Goal: Task Accomplishment & Management: Manage account settings

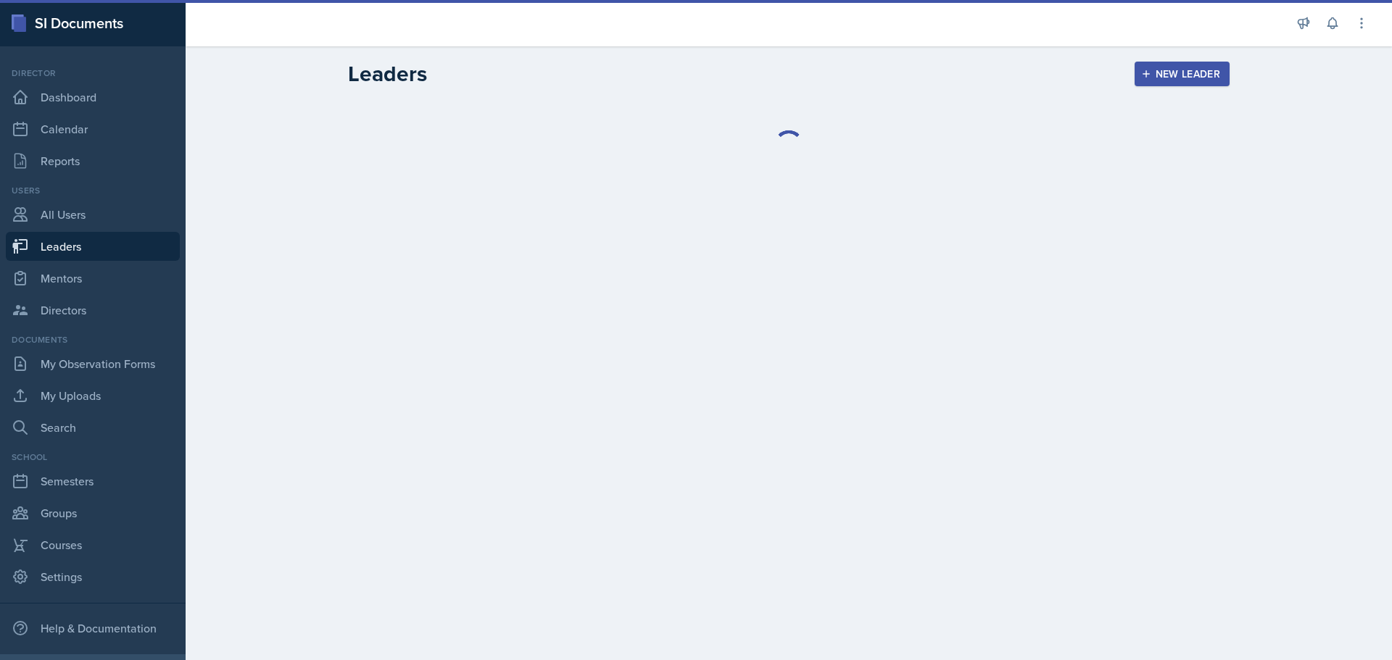
select select "0924c876-6fa7-4296-b593-7db6428ef465"
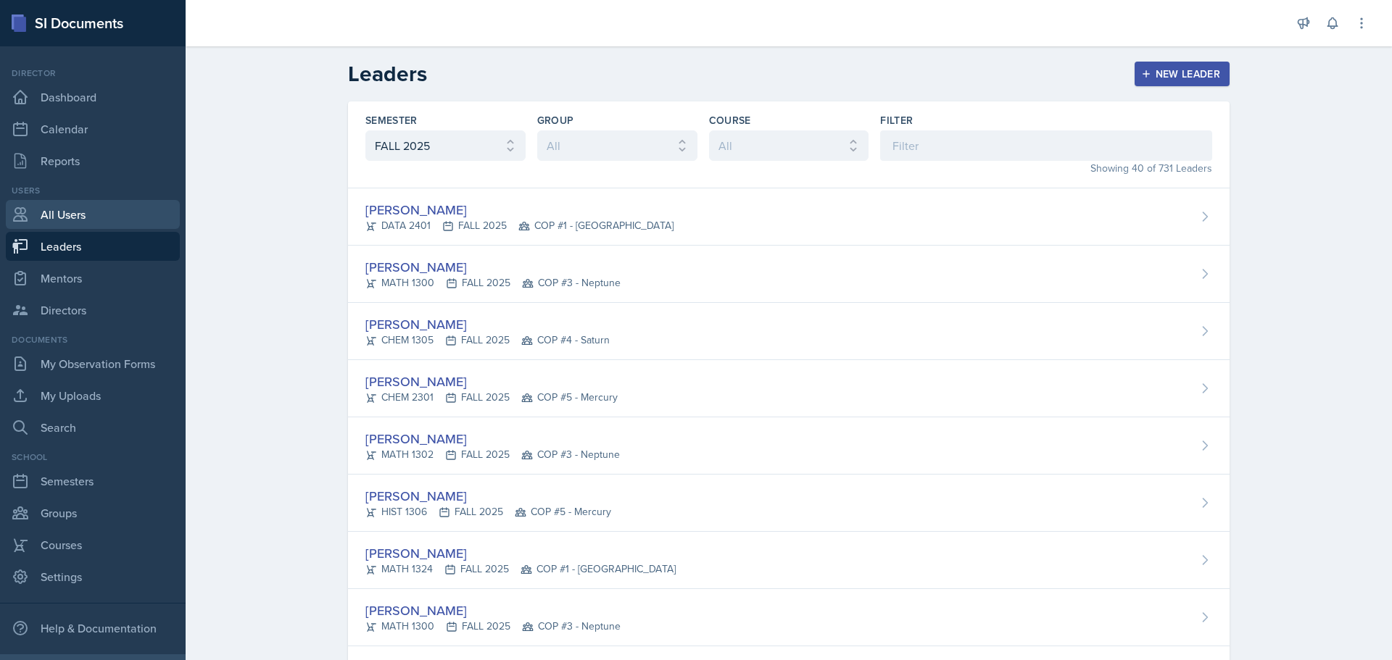
click at [62, 212] on link "All Users" at bounding box center [93, 214] width 174 height 29
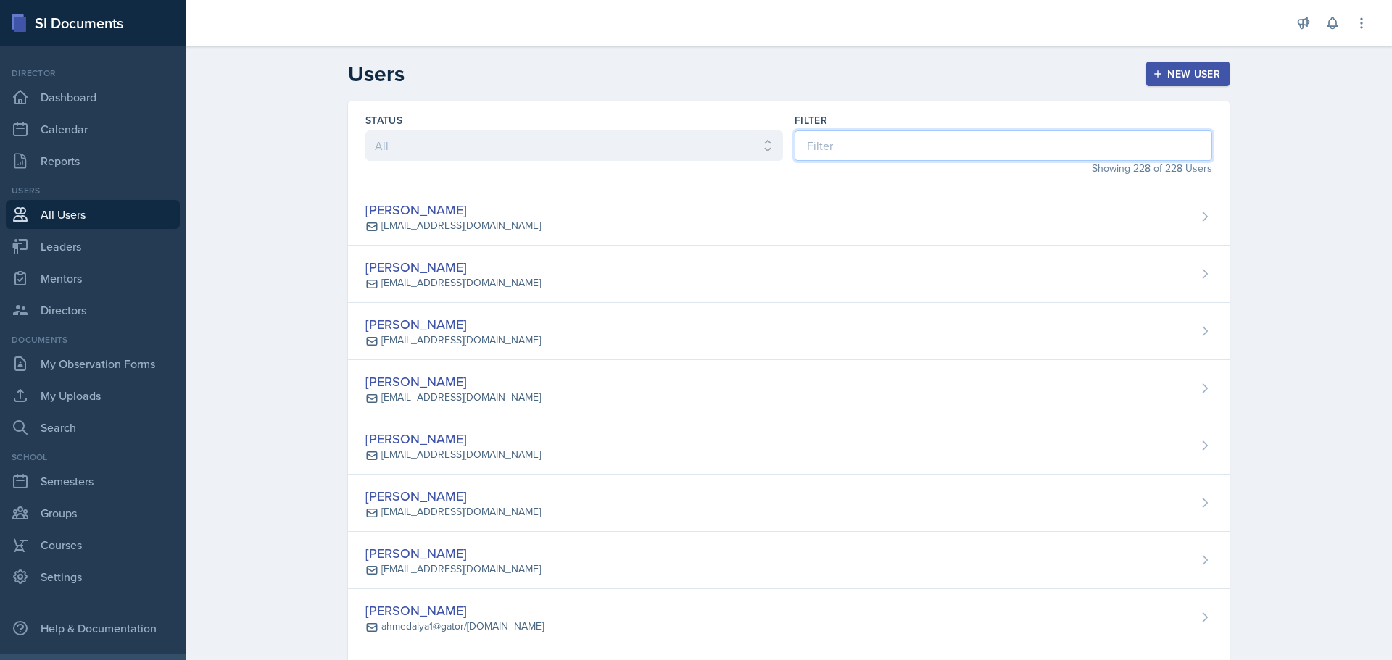
click at [858, 144] on input at bounding box center [1003, 145] width 418 height 30
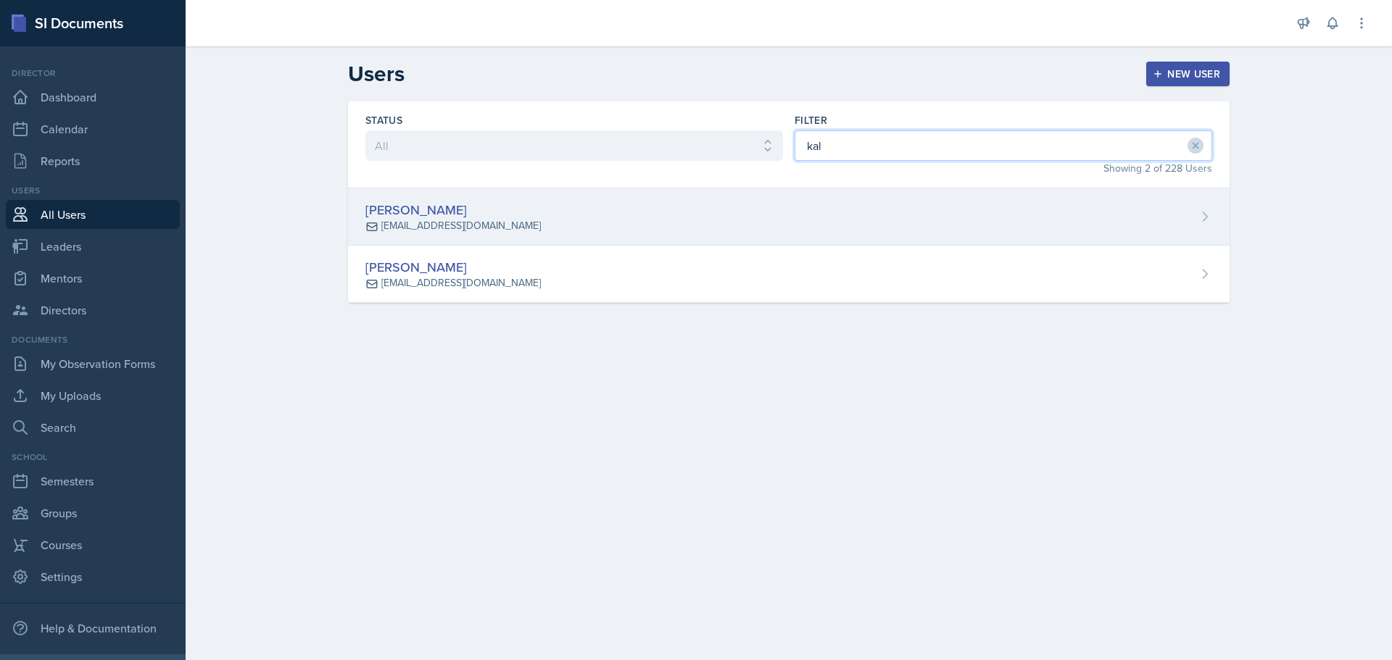
type input "kal"
click at [574, 229] on div "[PERSON_NAME] [EMAIL_ADDRESS][DOMAIN_NAME]" at bounding box center [788, 216] width 881 height 57
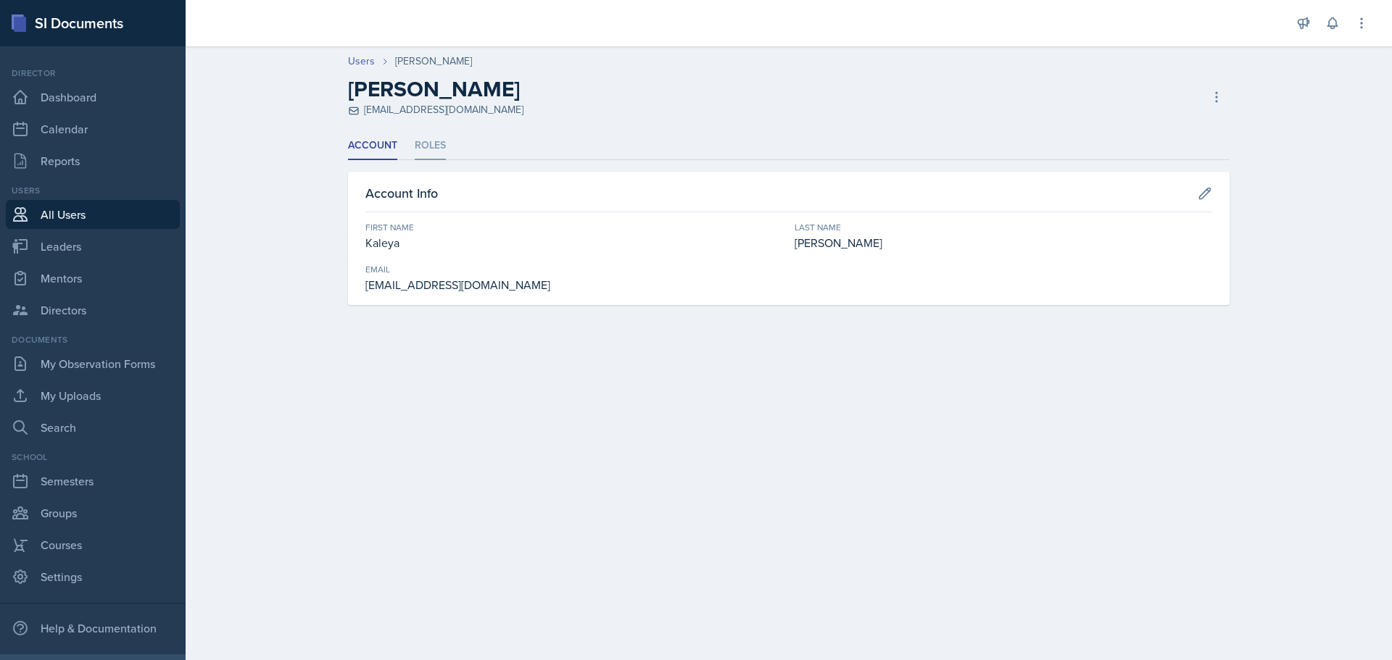
click at [431, 145] on li "Roles" at bounding box center [430, 146] width 31 height 28
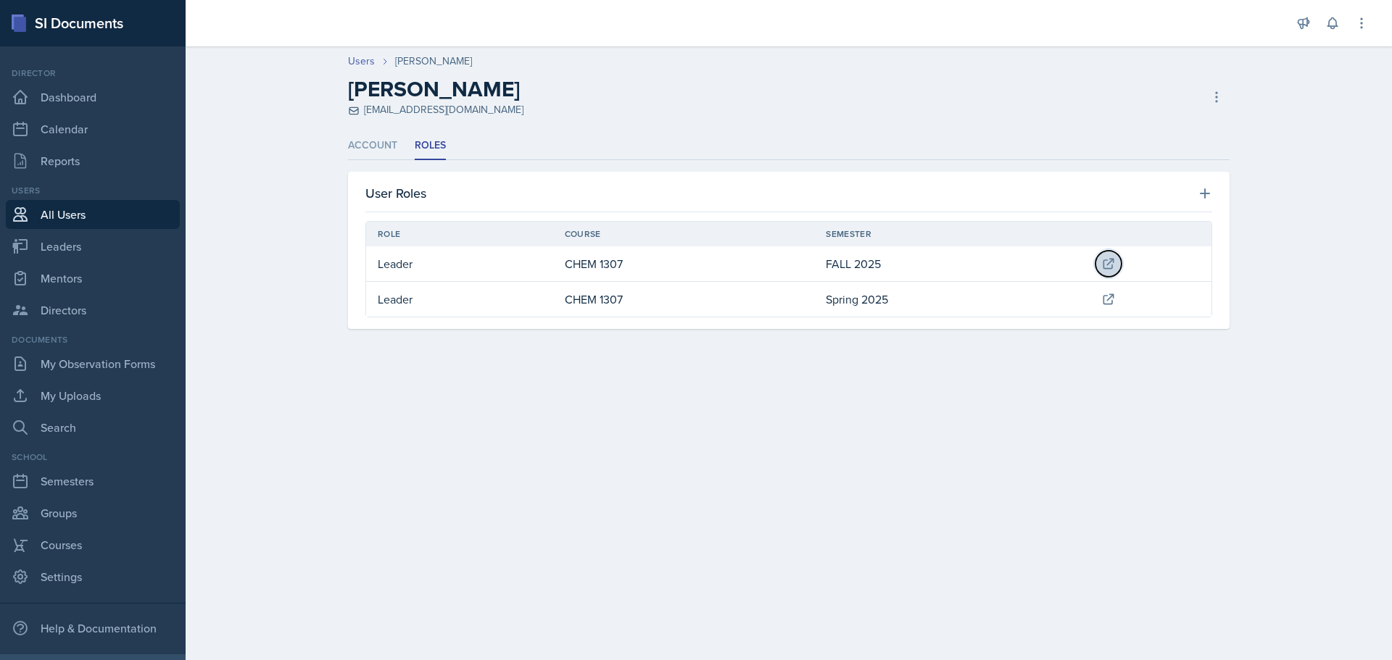
click at [1116, 260] on icon at bounding box center [1108, 264] width 14 height 14
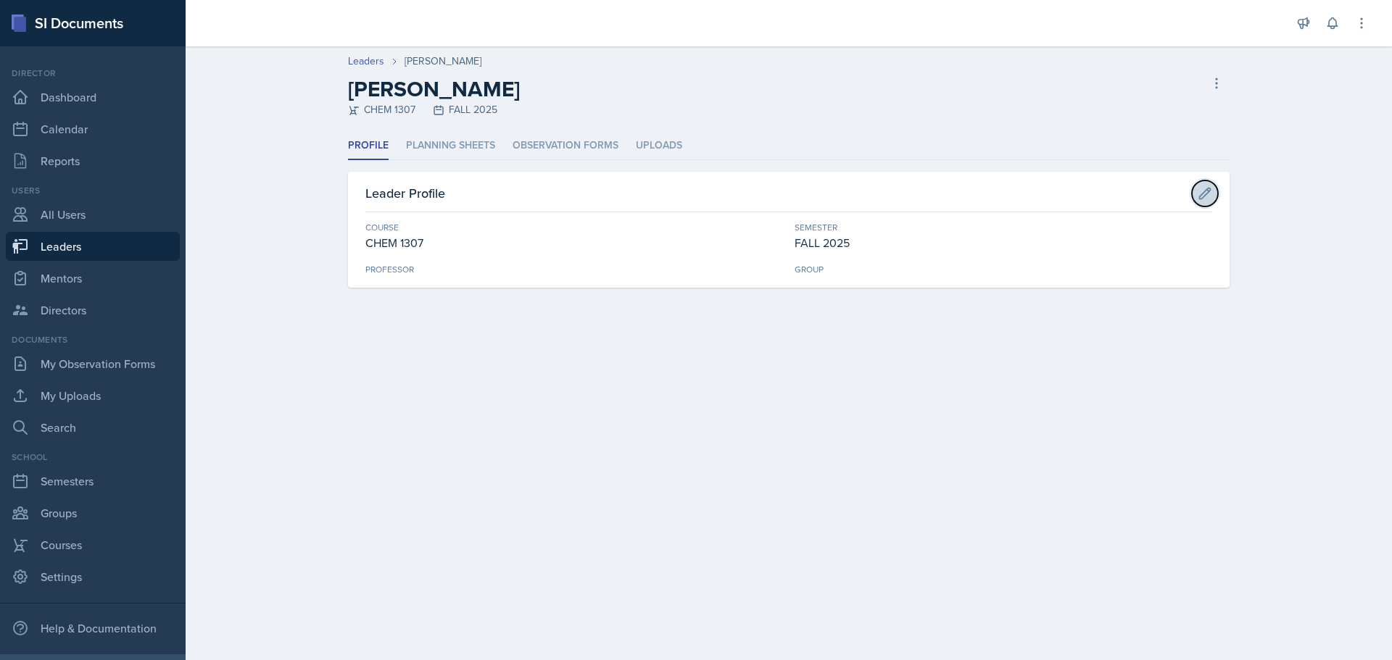
click at [1200, 192] on icon at bounding box center [1205, 193] width 14 height 14
select select "6e1a4b93-f5fd-4070-b51e-66a0c143b2cb"
select select "0924c876-6fa7-4296-b593-7db6428ef465"
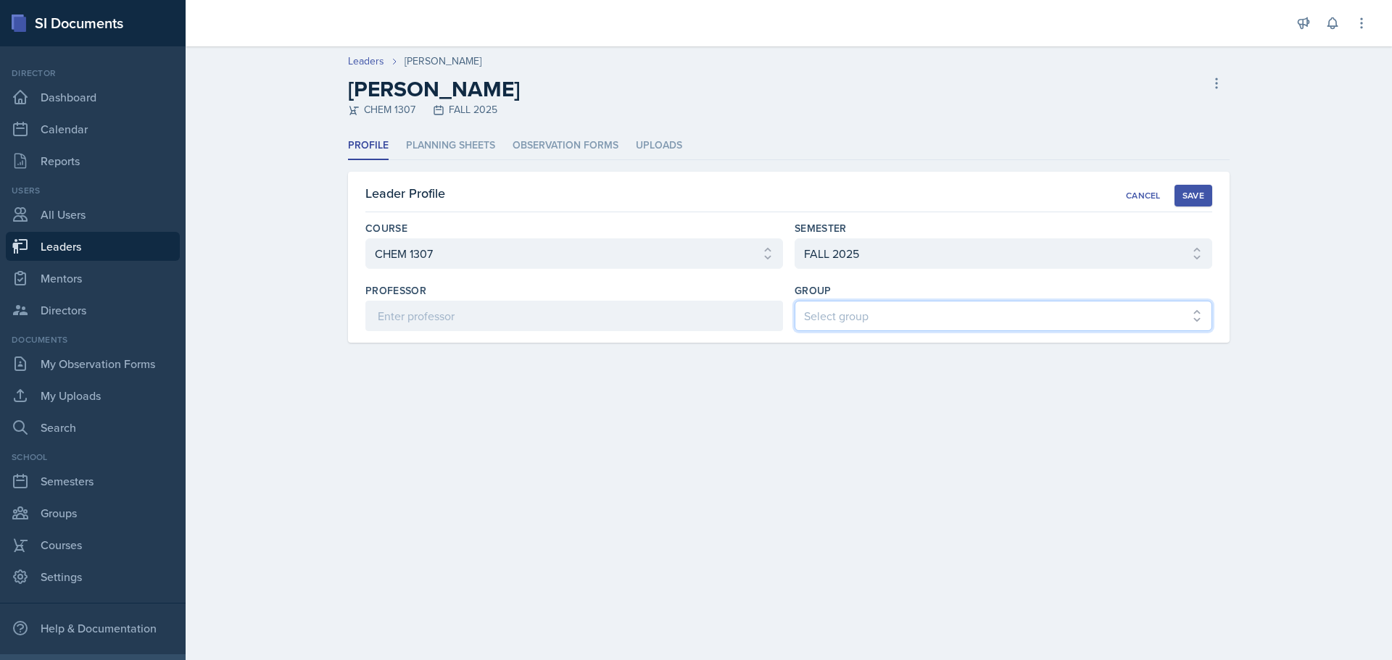
click at [1179, 309] on select "Select group COP #1 - Mars COP #2 - Venus COP #3 - Neptune COP #4 - Saturn COP …" at bounding box center [1003, 316] width 418 height 30
select select "7117f551-c738-4342-bad5-45b87a6561df"
click at [794, 301] on select "Select group COP #1 - Mars COP #2 - Venus COP #3 - Neptune COP #4 - Saturn COP …" at bounding box center [1003, 316] width 418 height 30
click at [1184, 188] on button "Save" at bounding box center [1193, 196] width 38 height 22
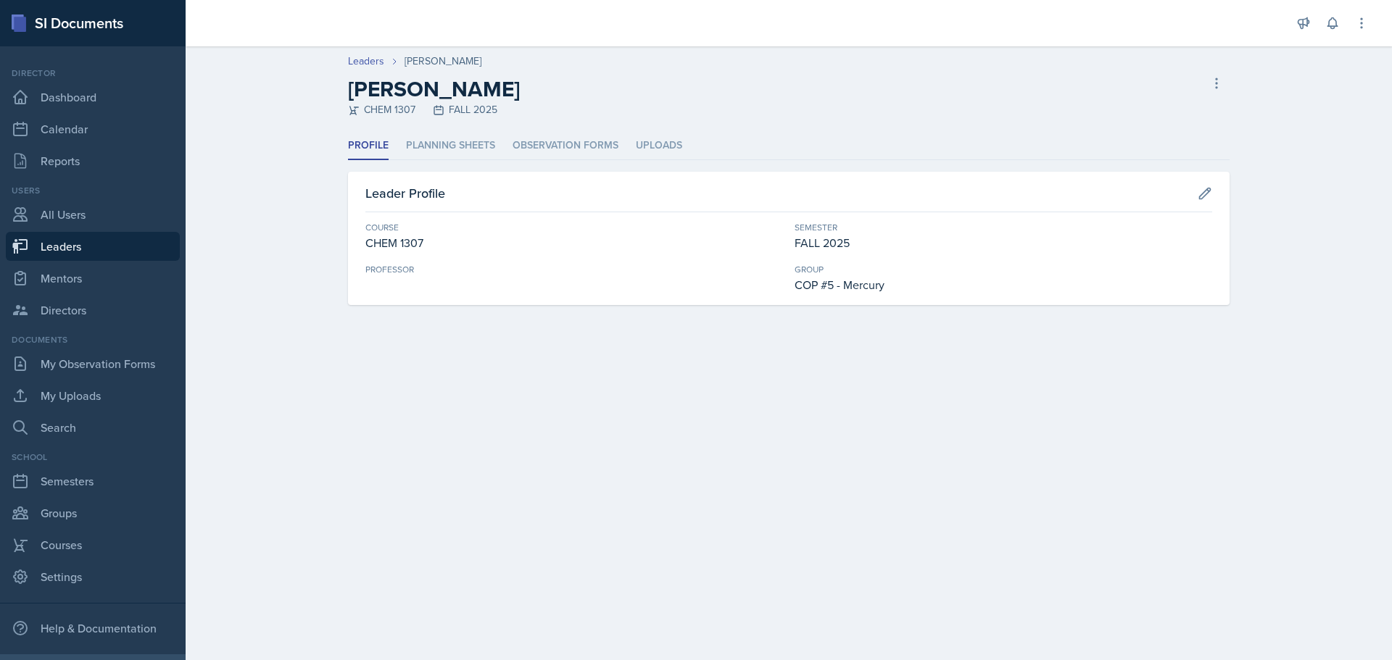
click at [947, 593] on main "Leaders [PERSON_NAME] [PERSON_NAME] CHEM 1307 FALL 2025 Delete Leader Profile P…" at bounding box center [789, 353] width 1206 height 614
click at [594, 552] on main "Leaders [PERSON_NAME] [PERSON_NAME] CHEM 1307 FALL 2025 Delete Leader Profile P…" at bounding box center [789, 353] width 1206 height 614
click at [77, 96] on link "Dashboard" at bounding box center [93, 97] width 174 height 29
